Goal: Entertainment & Leisure: Consume media (video, audio)

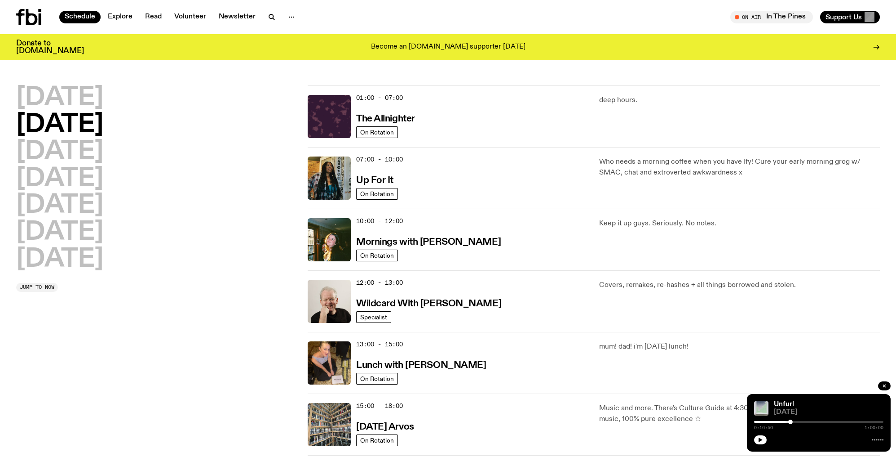
click at [31, 18] on icon at bounding box center [28, 17] width 25 height 16
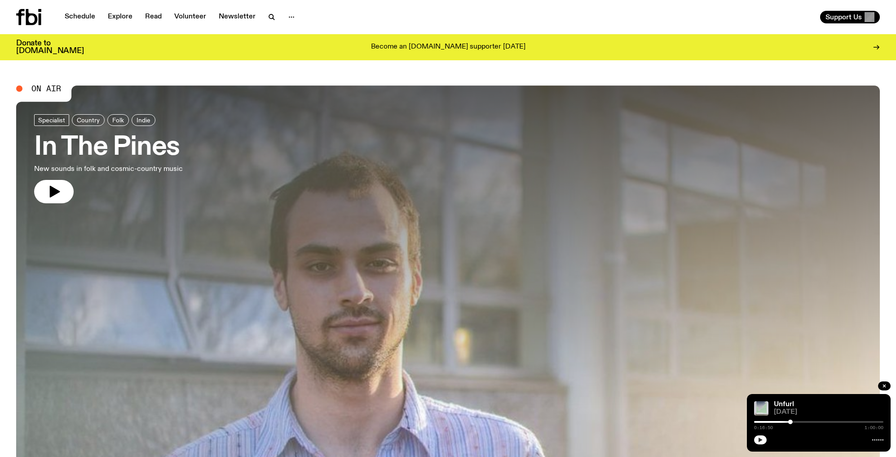
click at [761, 438] on icon "button" at bounding box center [760, 439] width 5 height 5
click at [793, 423] on div at bounding box center [793, 421] width 4 height 4
click at [795, 423] on div at bounding box center [795, 421] width 4 height 4
click at [798, 422] on div at bounding box center [797, 421] width 4 height 4
click at [799, 422] on div at bounding box center [799, 421] width 4 height 4
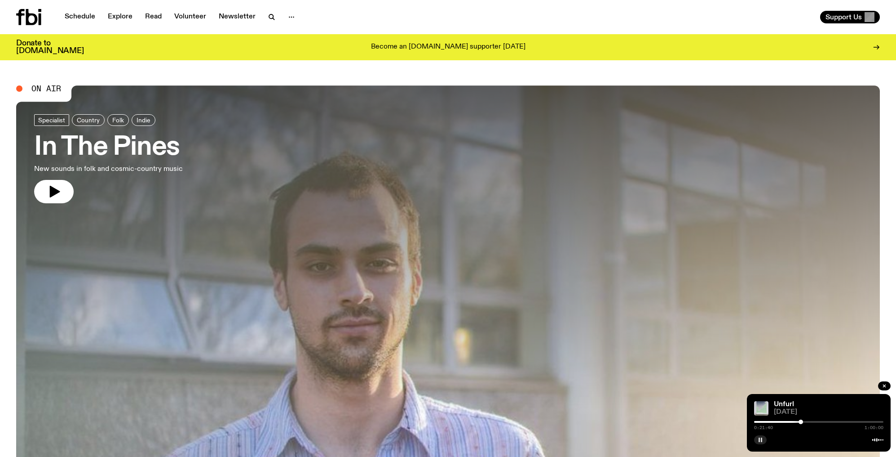
click at [801, 421] on div at bounding box center [801, 421] width 4 height 4
click at [803, 421] on div at bounding box center [803, 421] width 4 height 4
click at [805, 421] on div at bounding box center [804, 421] width 4 height 4
click at [836, 421] on div at bounding box center [836, 421] width 4 height 4
click at [840, 421] on div at bounding box center [840, 421] width 4 height 4
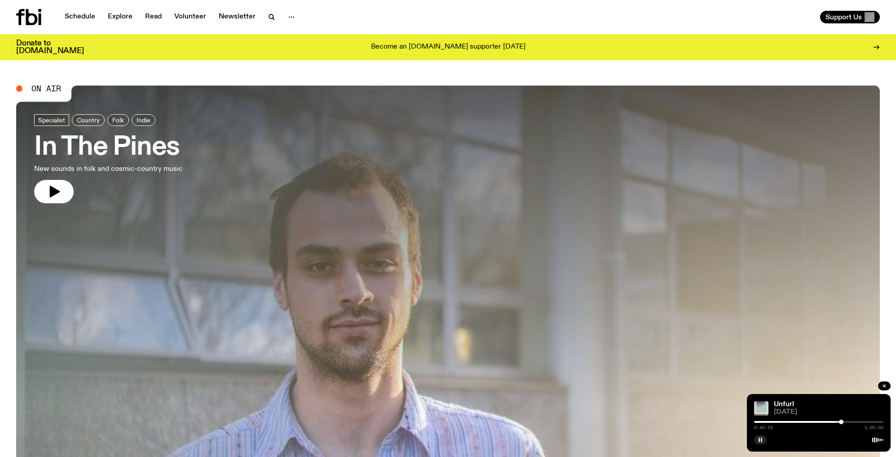
click at [842, 421] on div at bounding box center [841, 421] width 4 height 4
click at [846, 421] on div at bounding box center [845, 421] width 4 height 4
click at [855, 421] on div at bounding box center [854, 421] width 4 height 4
click at [851, 420] on div at bounding box center [851, 421] width 4 height 4
